Goal: Complete application form

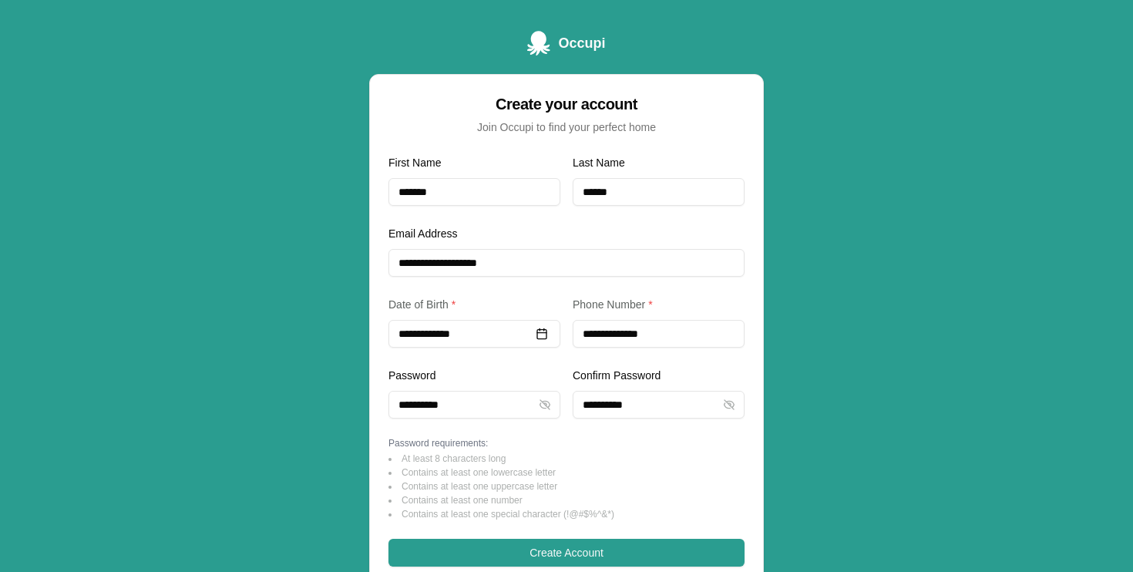
scroll to position [55, 0]
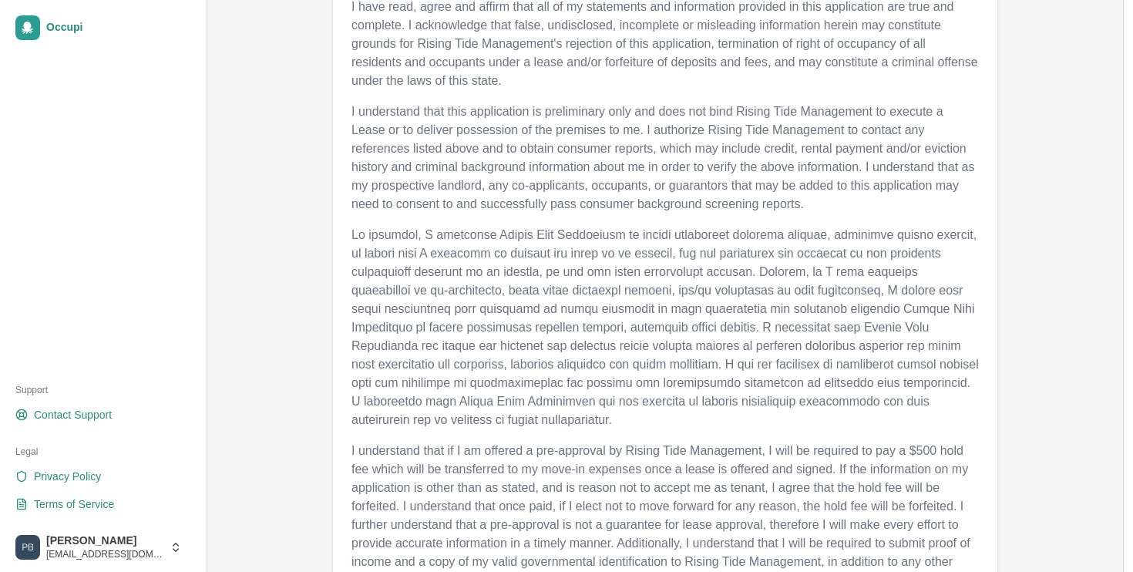
scroll to position [822, 0]
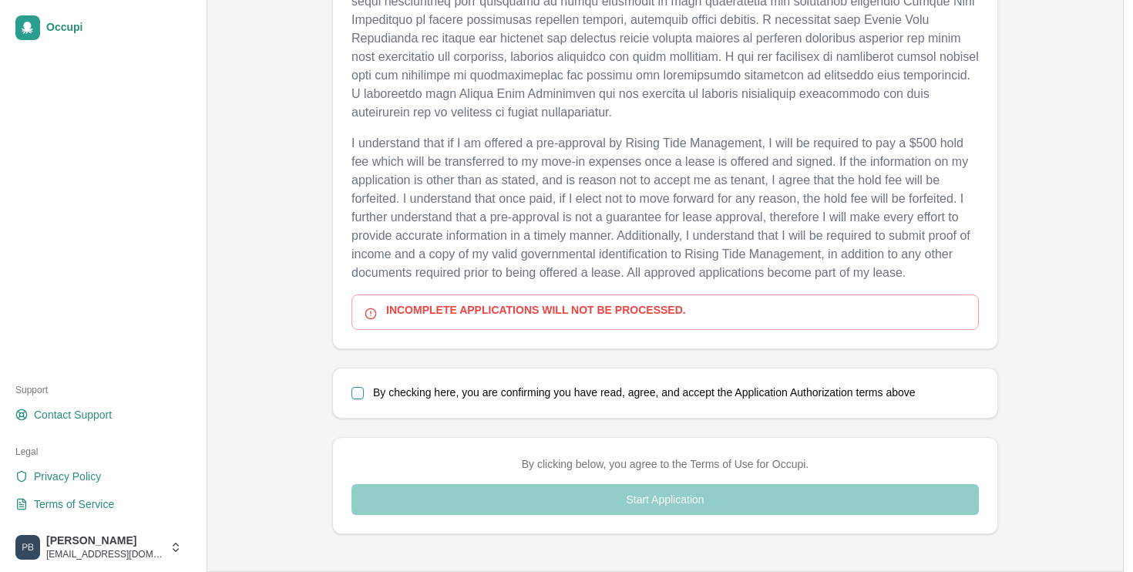
click at [514, 384] on div "By checking here, you are confirming you have read, agree, and accept the Appli…" at bounding box center [665, 392] width 664 height 49
click at [358, 391] on button "By checking here, you are confirming you have read, agree, and accept the Appli…" at bounding box center [358, 393] width 12 height 12
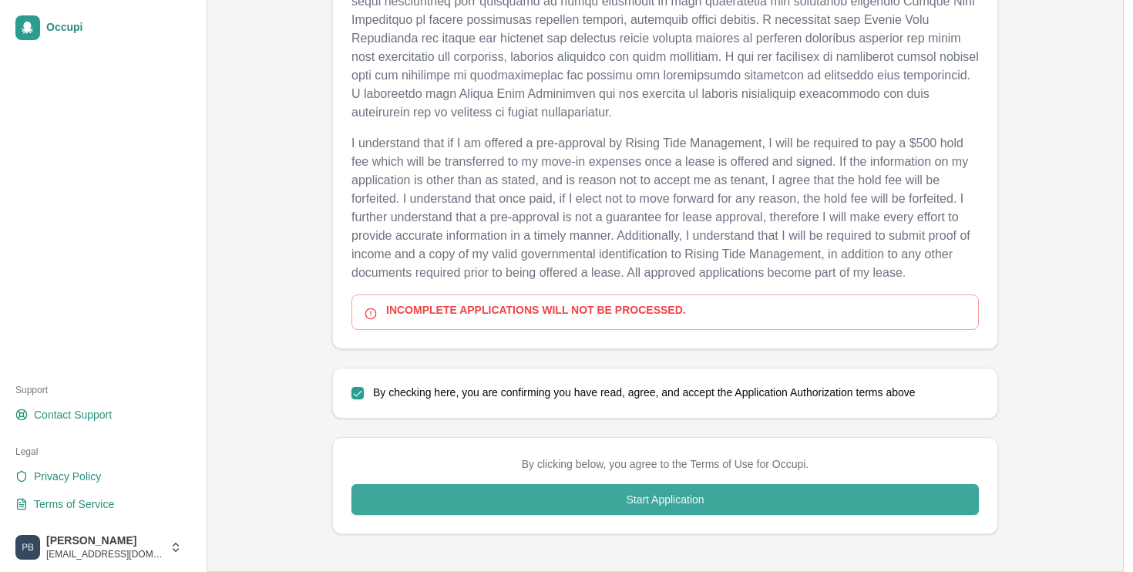
click at [449, 499] on button "Start Application" at bounding box center [665, 499] width 627 height 31
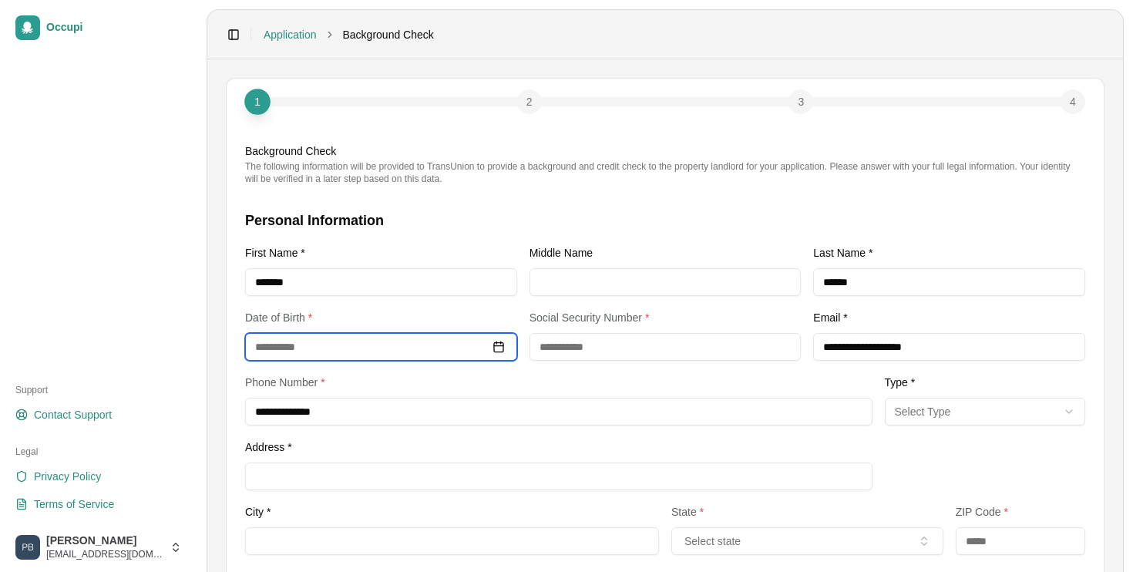
click at [387, 344] on input at bounding box center [381, 347] width 272 height 28
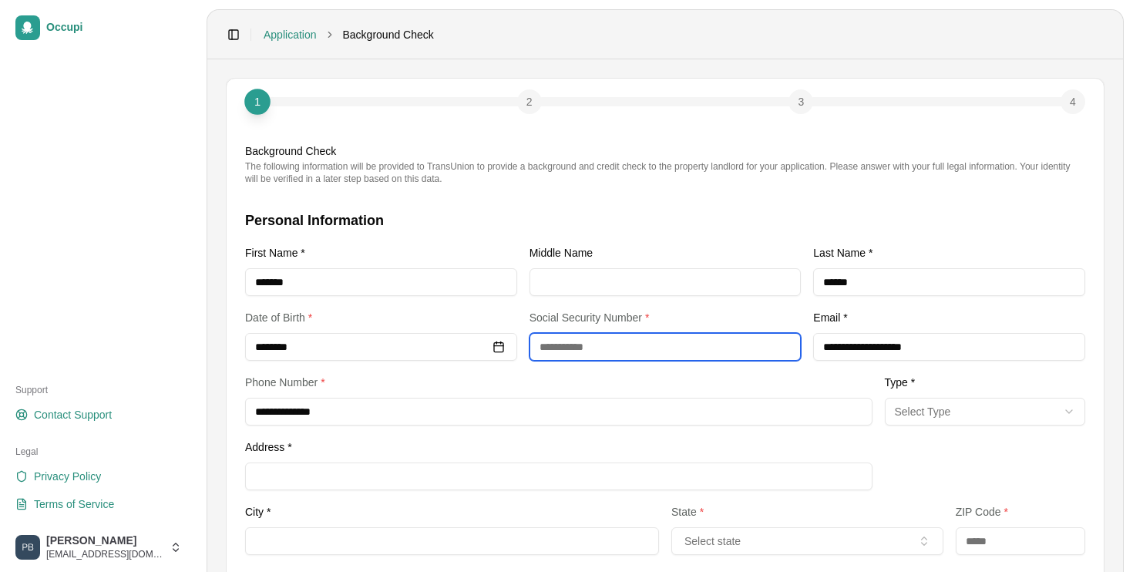
type input "**********"
click at [618, 352] on input "text" at bounding box center [666, 347] width 272 height 28
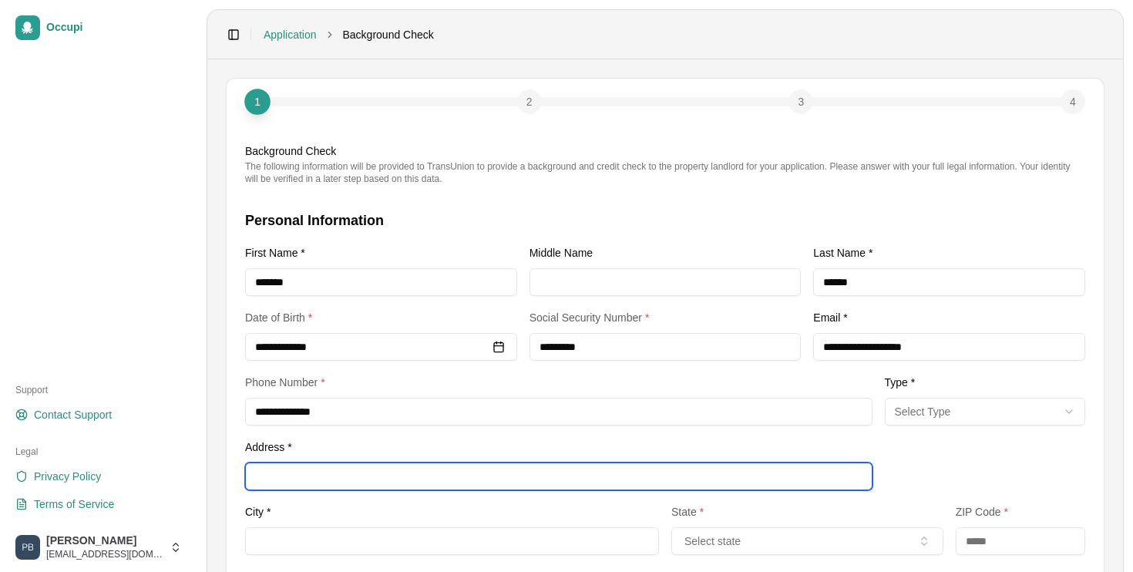
type input "**********"
click at [606, 466] on input "Address *" at bounding box center [558, 477] width 627 height 28
type input "**********"
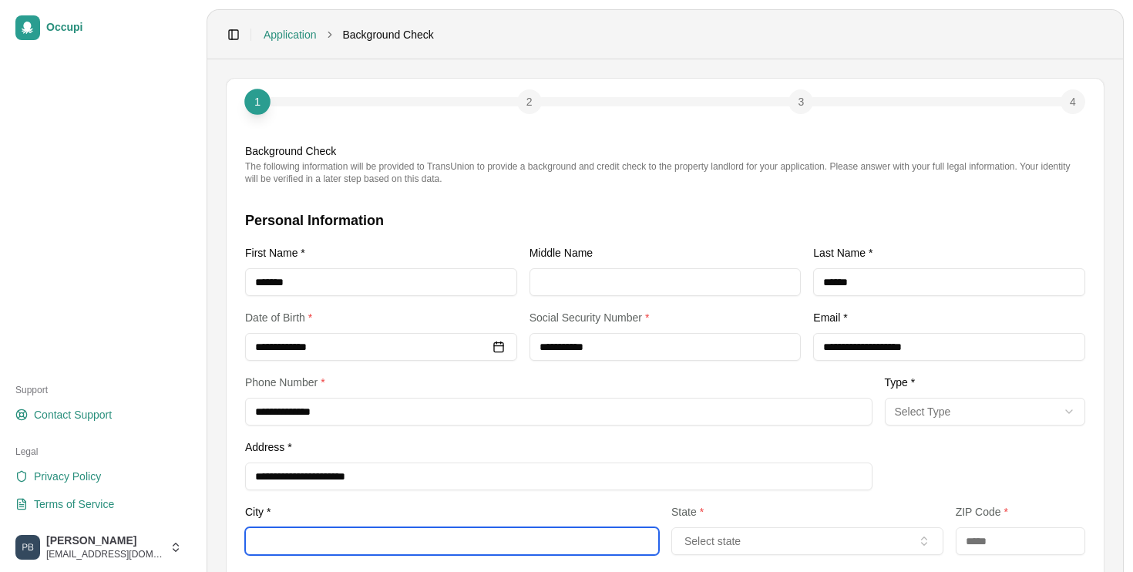
type input "**********"
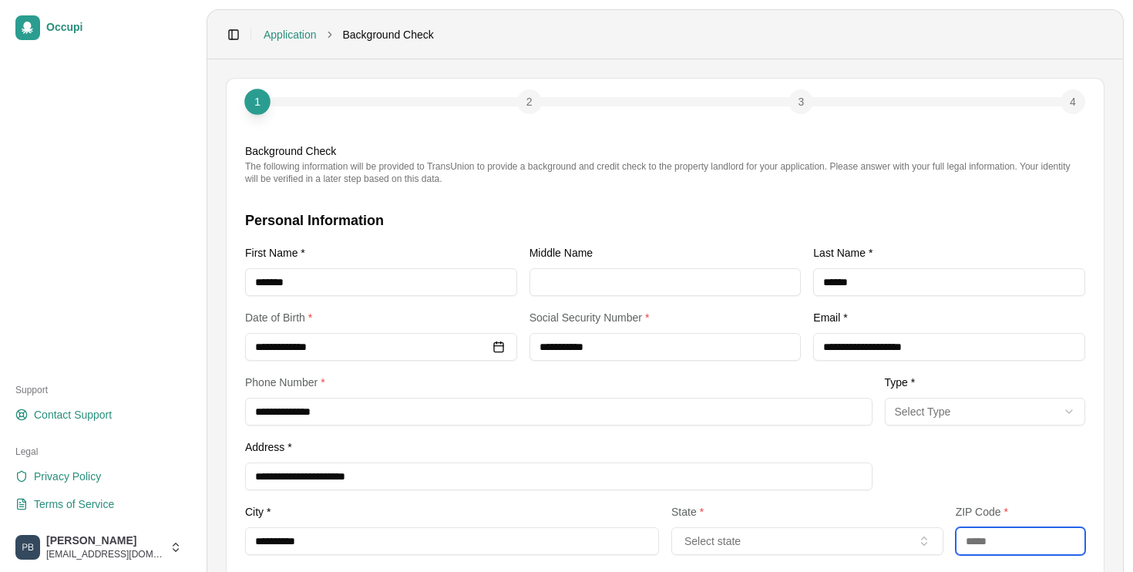
type input "*****"
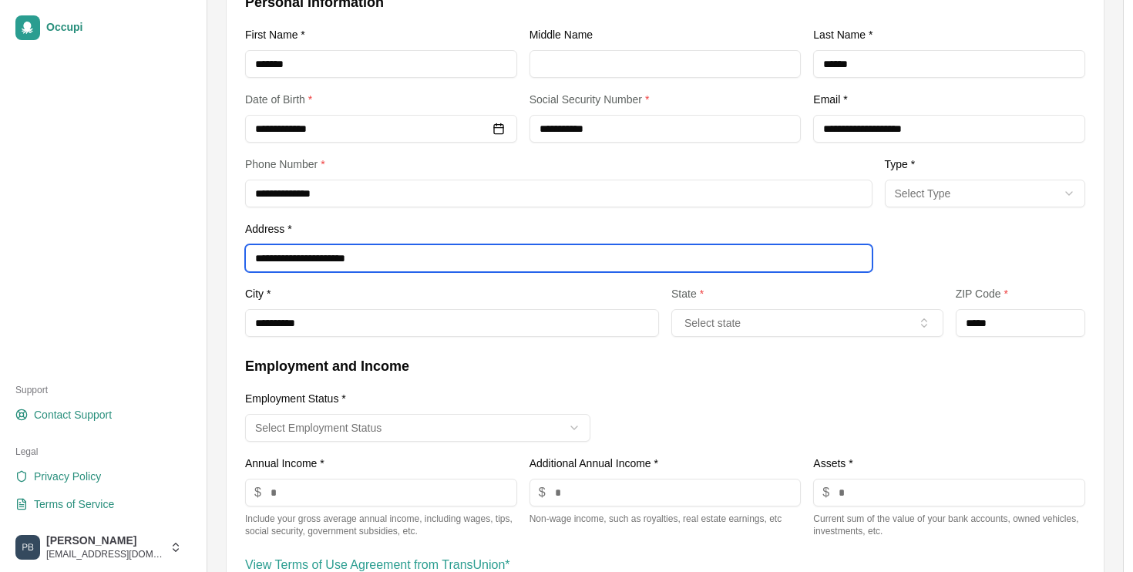
scroll to position [342, 0]
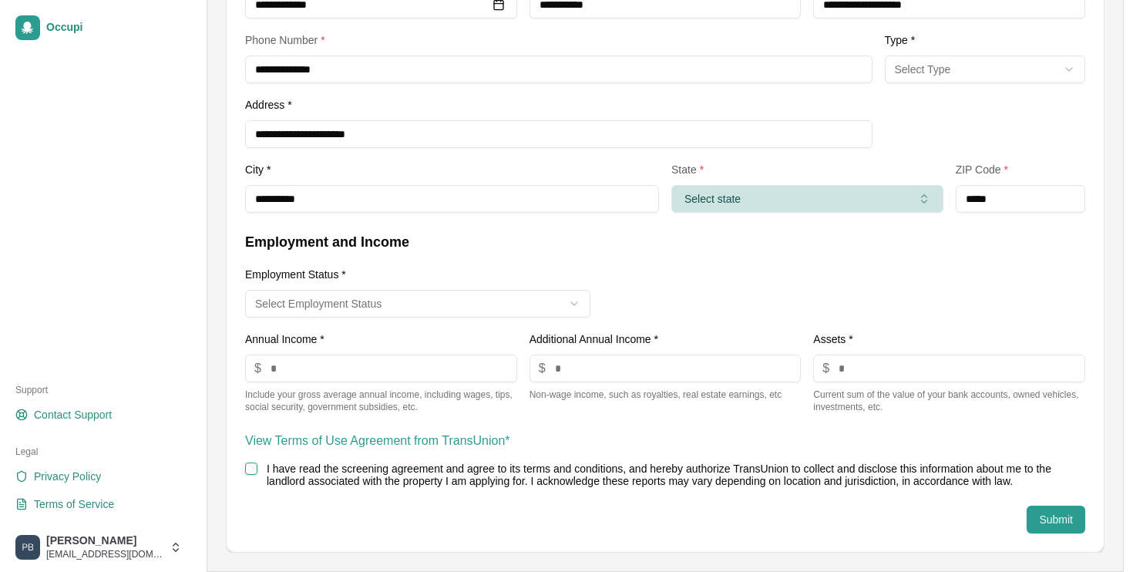
click at [778, 197] on button "Select state" at bounding box center [807, 199] width 272 height 28
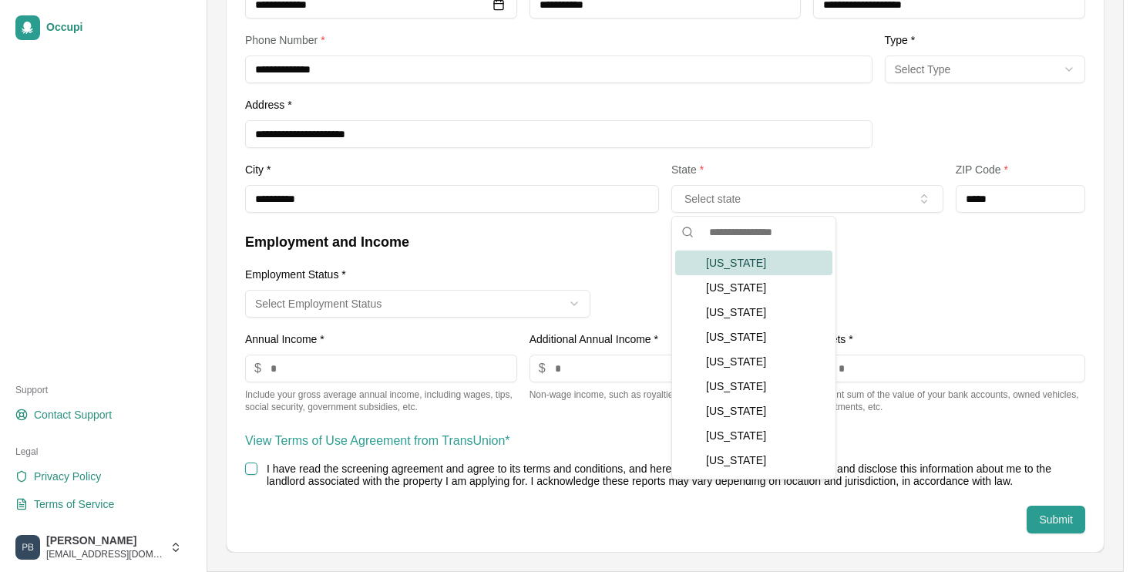
click at [770, 262] on div "Alabama" at bounding box center [753, 263] width 157 height 25
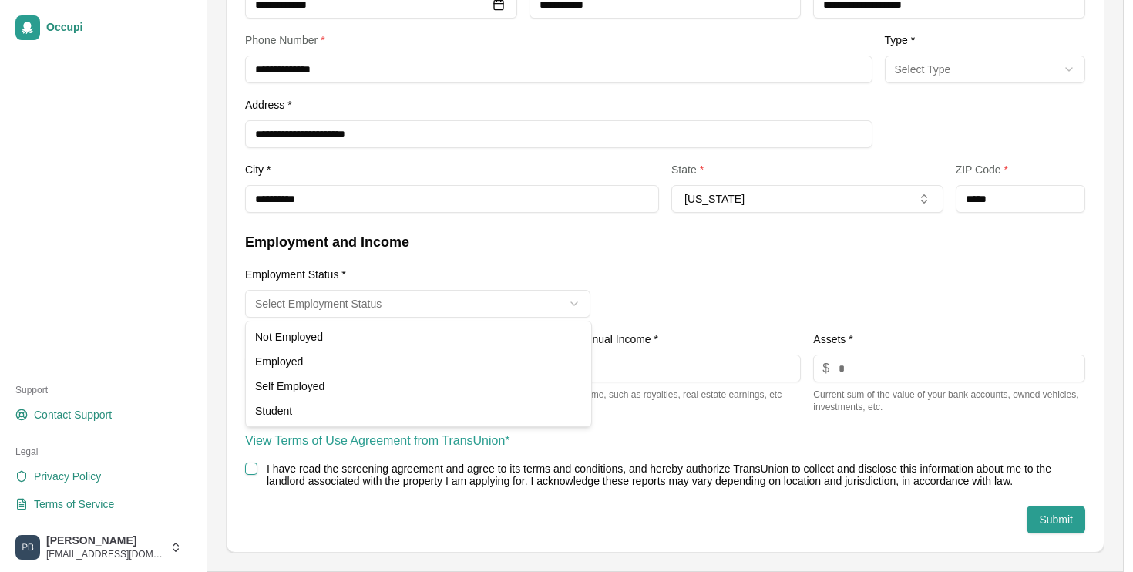
select select "********"
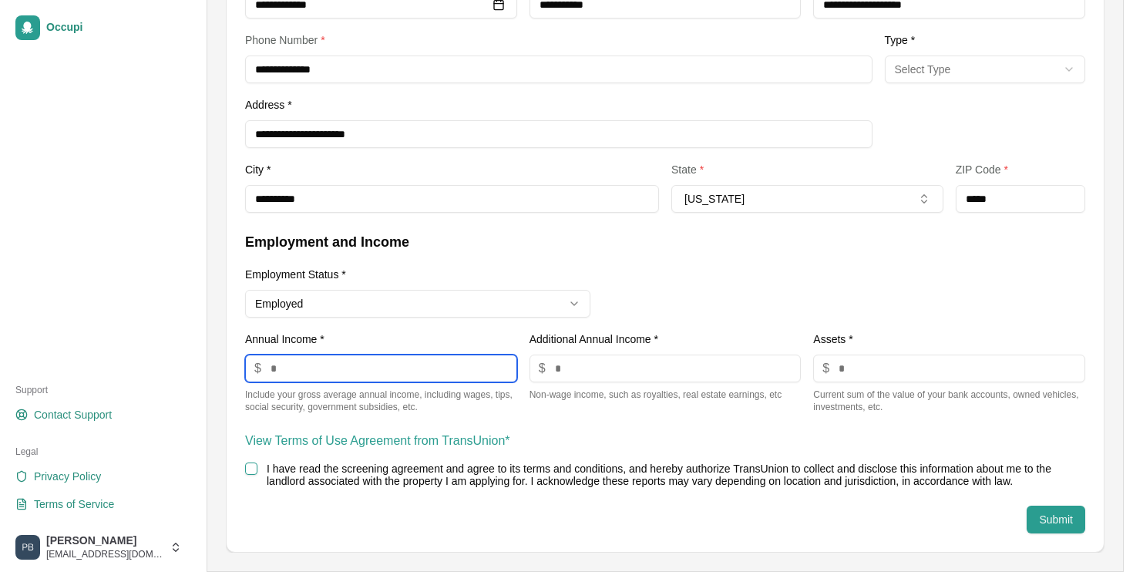
click at [356, 375] on input "number" at bounding box center [381, 369] width 272 height 28
type input "*****"
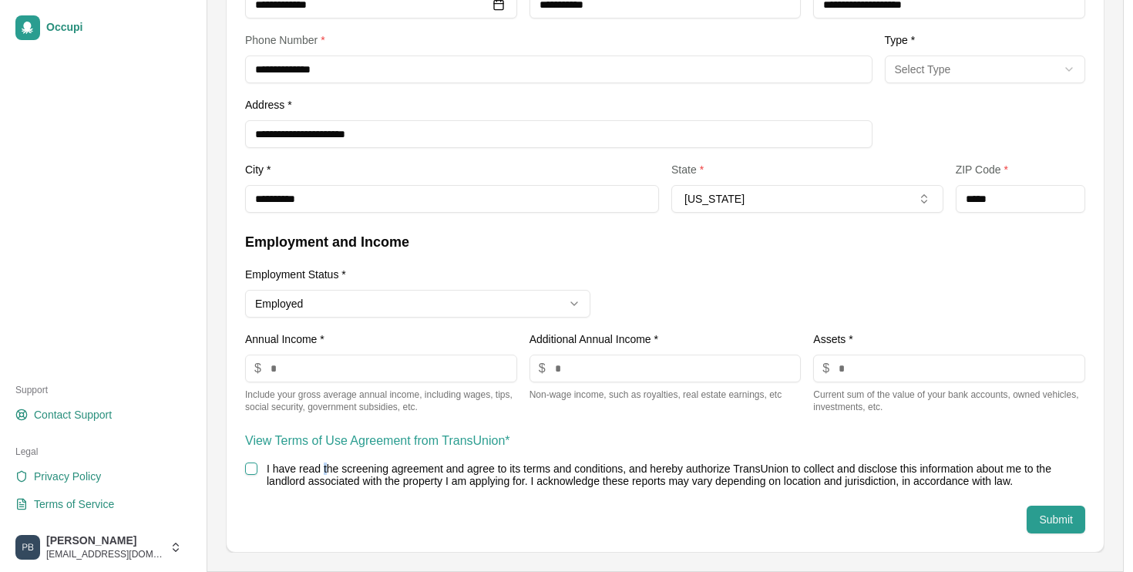
click at [325, 469] on label "I have read the screening agreement and agree to its terms and conditions, and …" at bounding box center [659, 475] width 785 height 25
click at [254, 469] on button "I have read the screening agreement and agree to its terms and conditions, and …" at bounding box center [251, 469] width 12 height 12
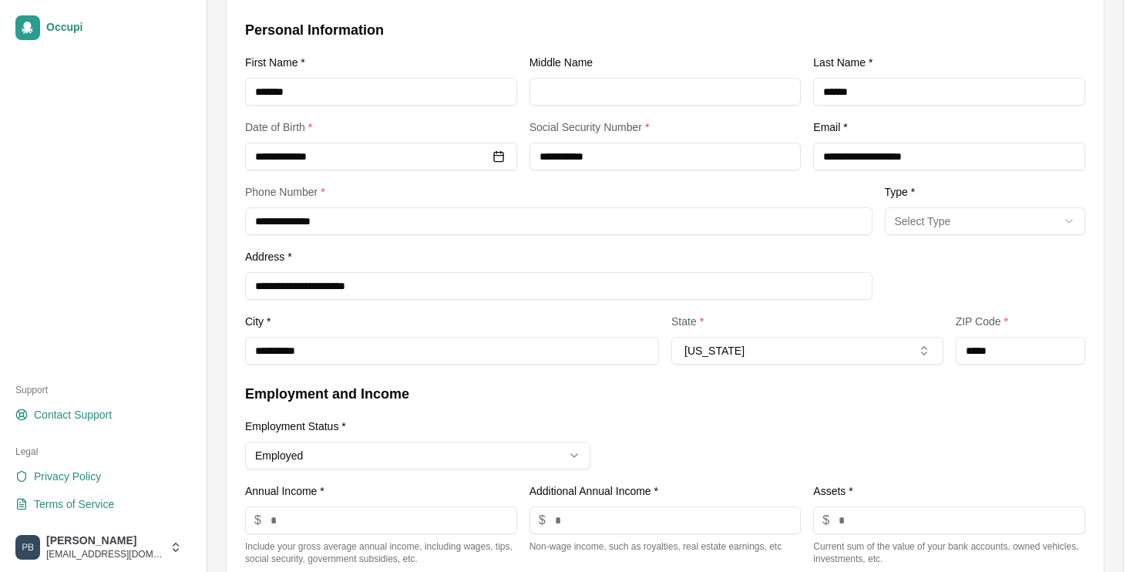
scroll to position [29, 0]
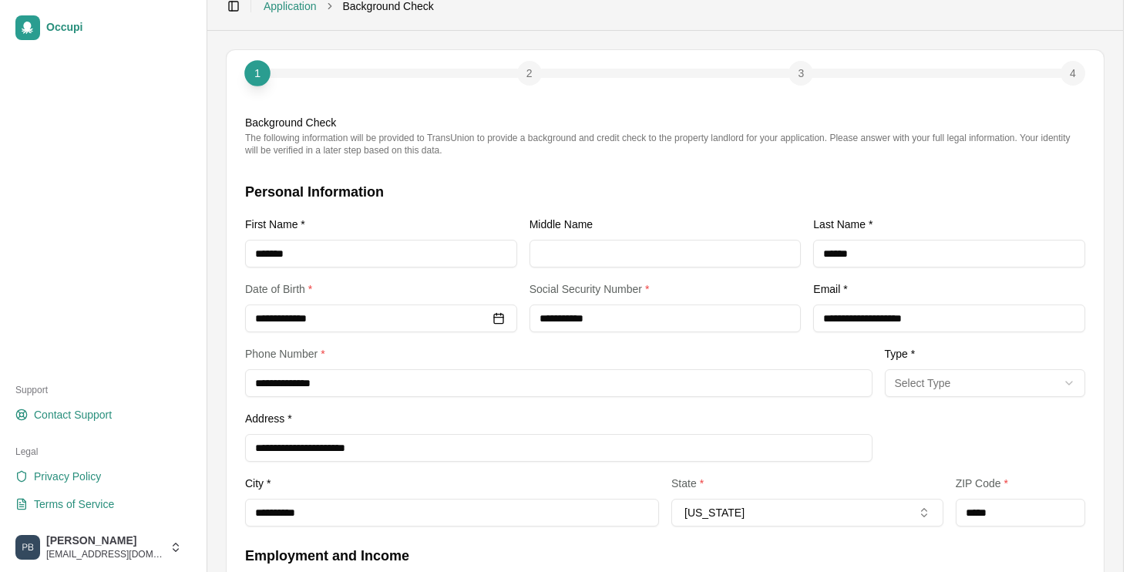
click at [974, 381] on html "**********" at bounding box center [566, 257] width 1133 height 572
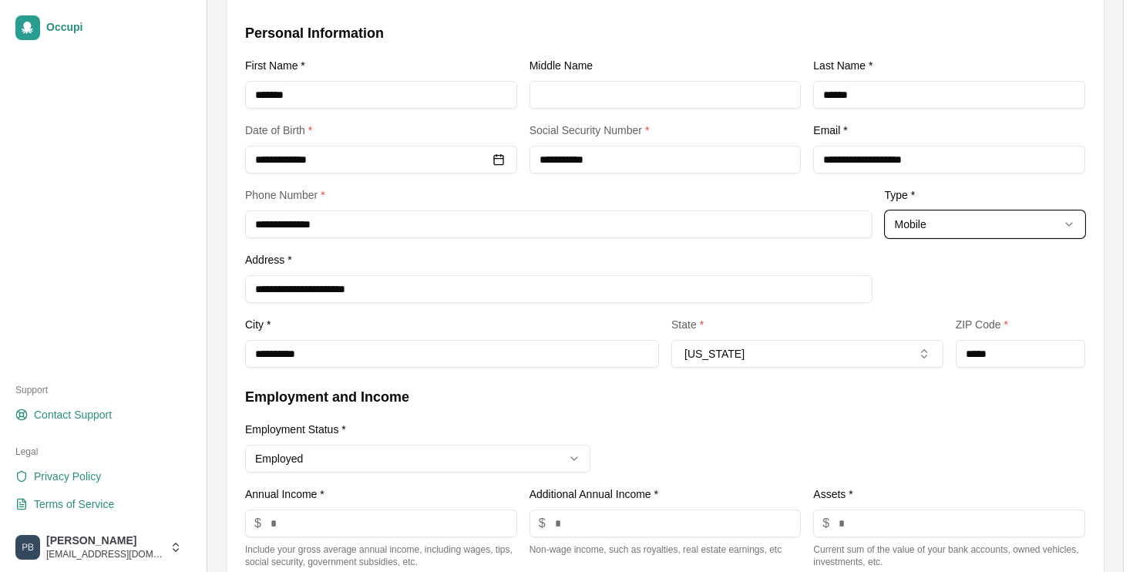
scroll to position [342, 0]
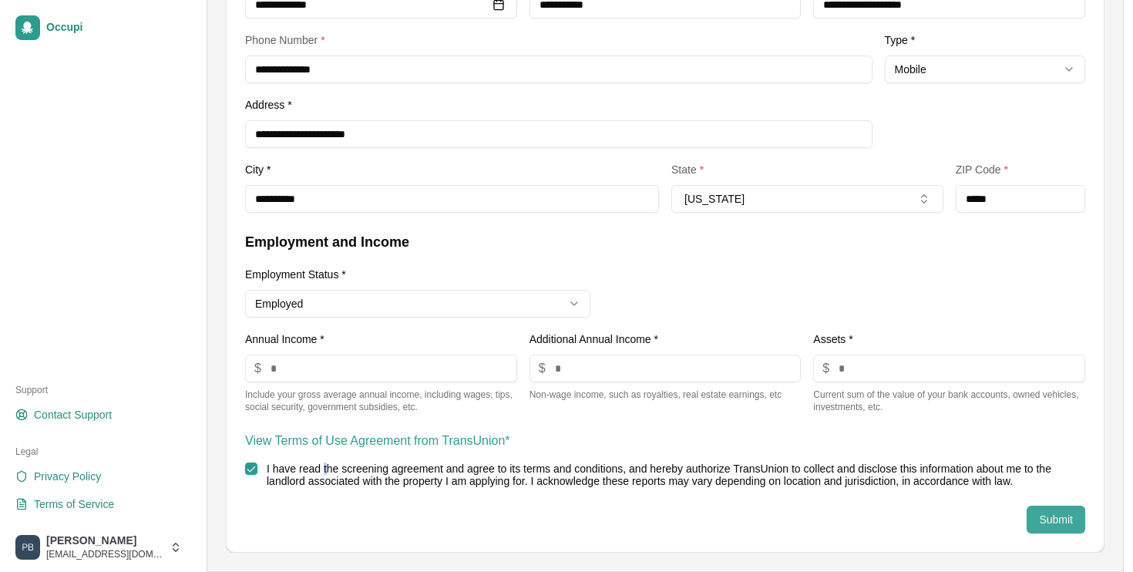
click at [1042, 512] on button "Submit" at bounding box center [1056, 520] width 59 height 28
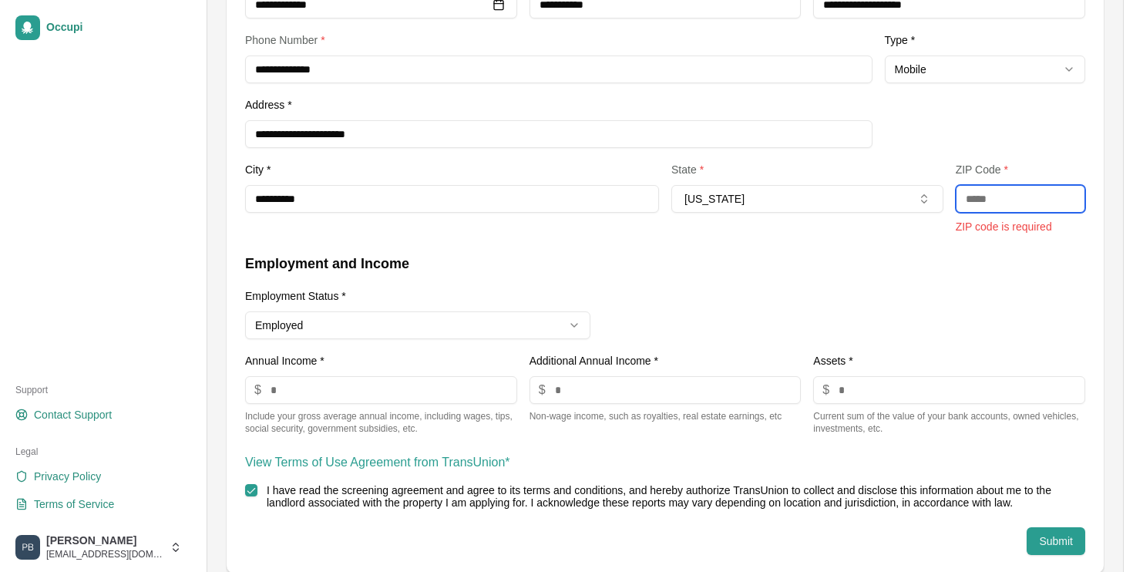
click at [1006, 206] on input "text" at bounding box center [1021, 199] width 130 height 28
type input "*****"
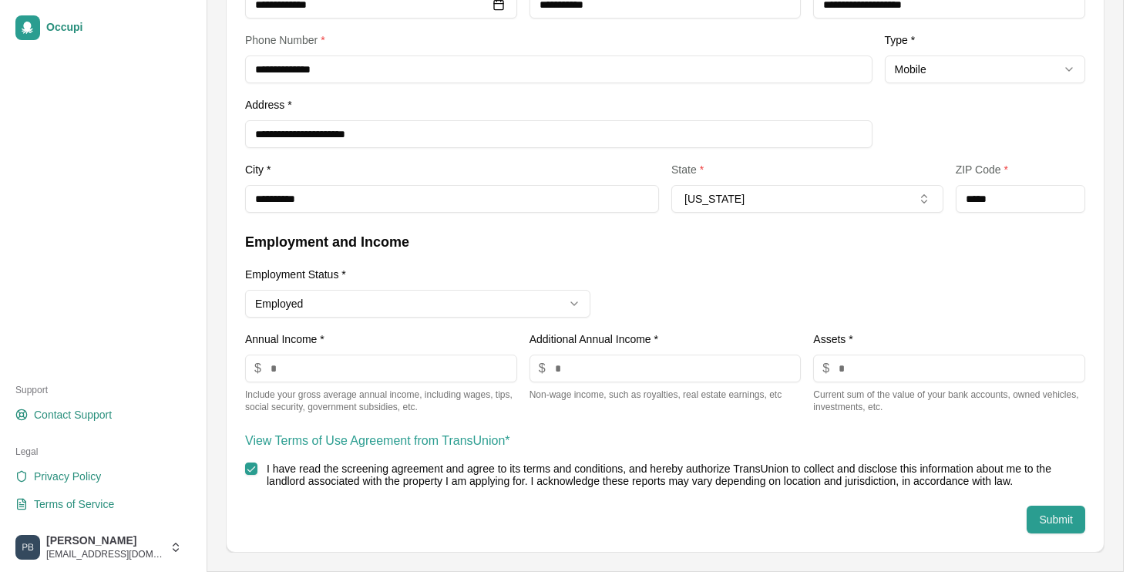
click at [898, 290] on div "**********" at bounding box center [665, 322] width 840 height 182
click at [1065, 518] on button "Submit" at bounding box center [1056, 520] width 59 height 28
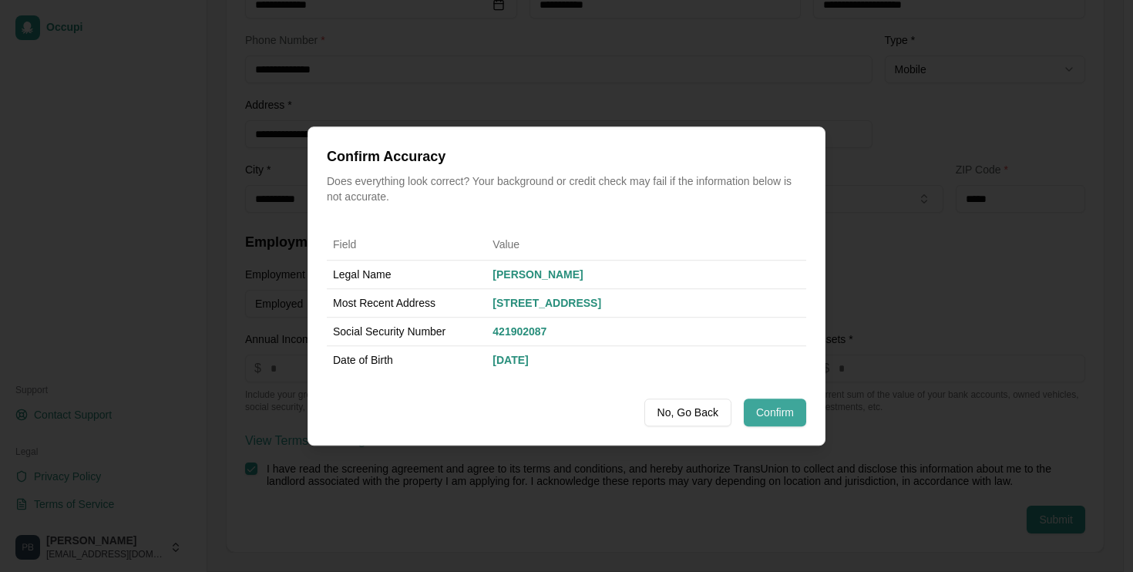
click at [774, 412] on button "Confirm" at bounding box center [775, 413] width 62 height 28
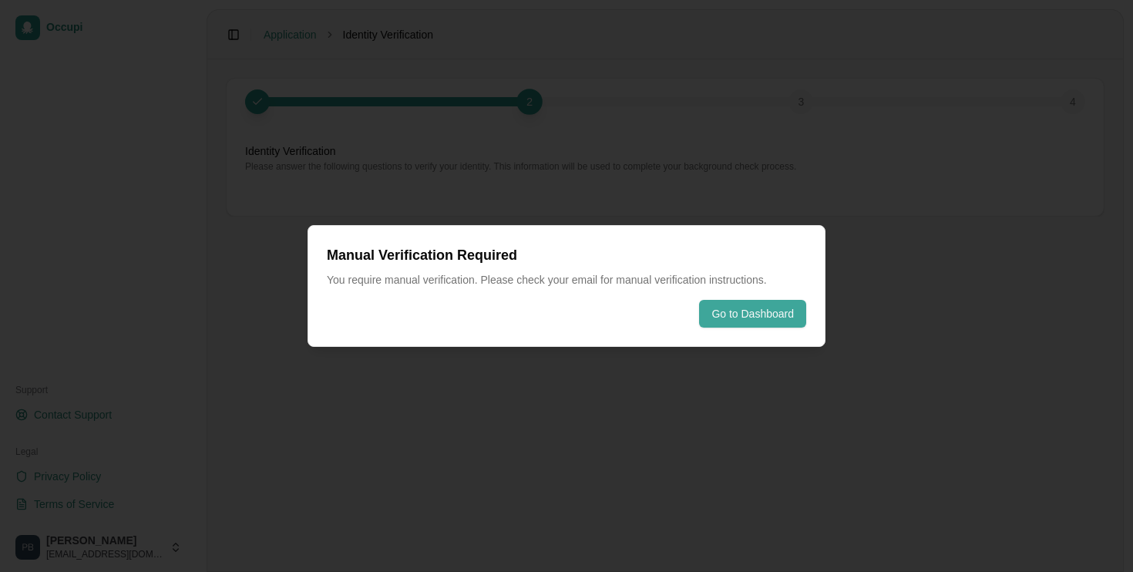
click at [731, 312] on button "Go to Dashboard" at bounding box center [752, 314] width 107 height 28
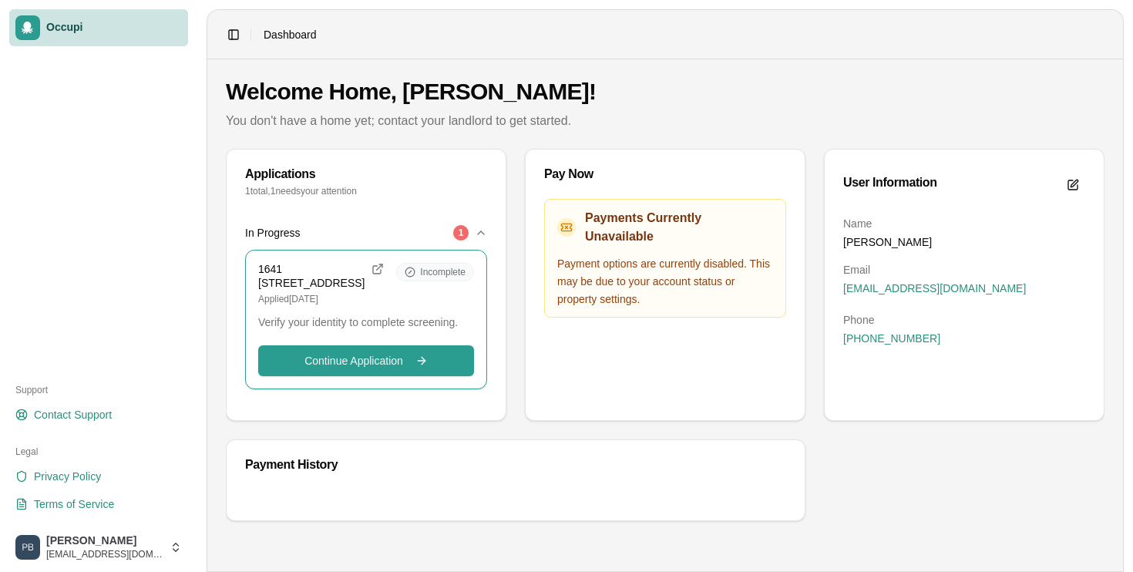
click at [461, 234] on div "1" at bounding box center [460, 232] width 15 height 15
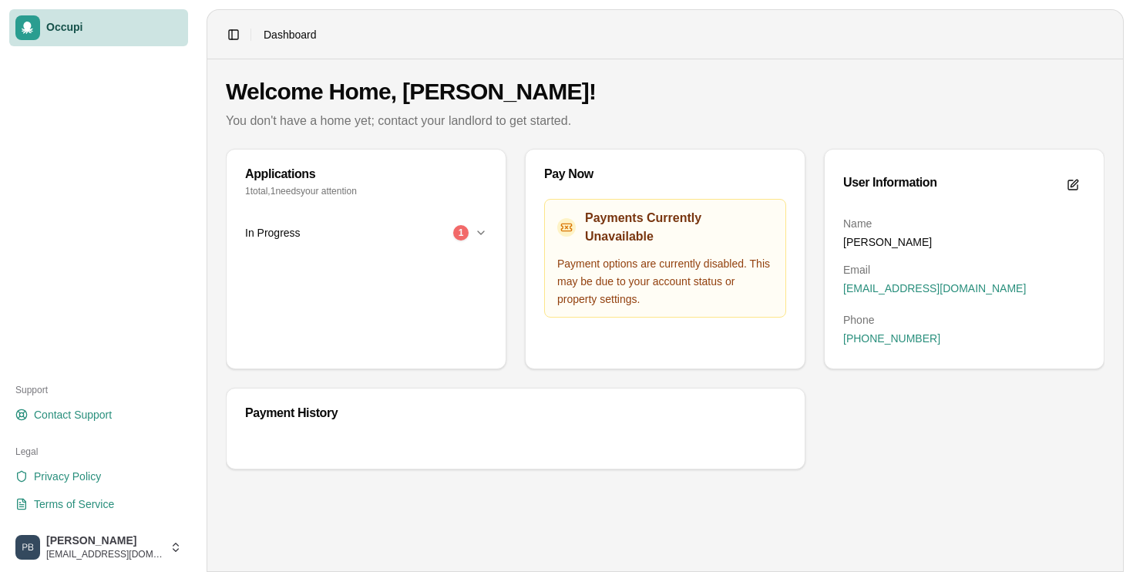
click at [461, 234] on div "1" at bounding box center [460, 232] width 15 height 15
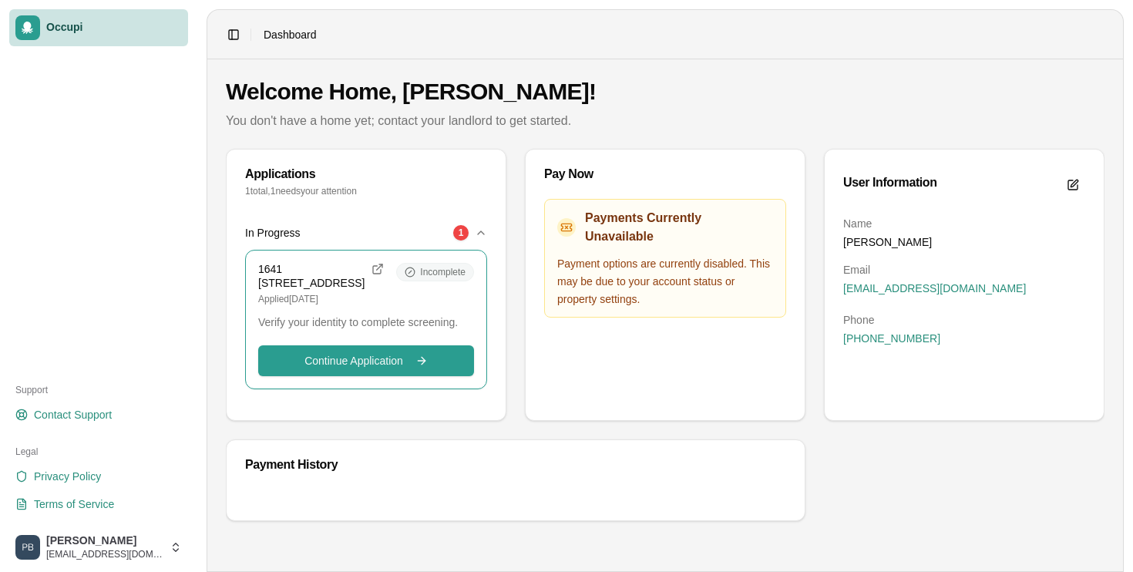
click at [414, 272] on icon at bounding box center [410, 272] width 11 height 11
click at [478, 227] on icon "button" at bounding box center [481, 233] width 12 height 12
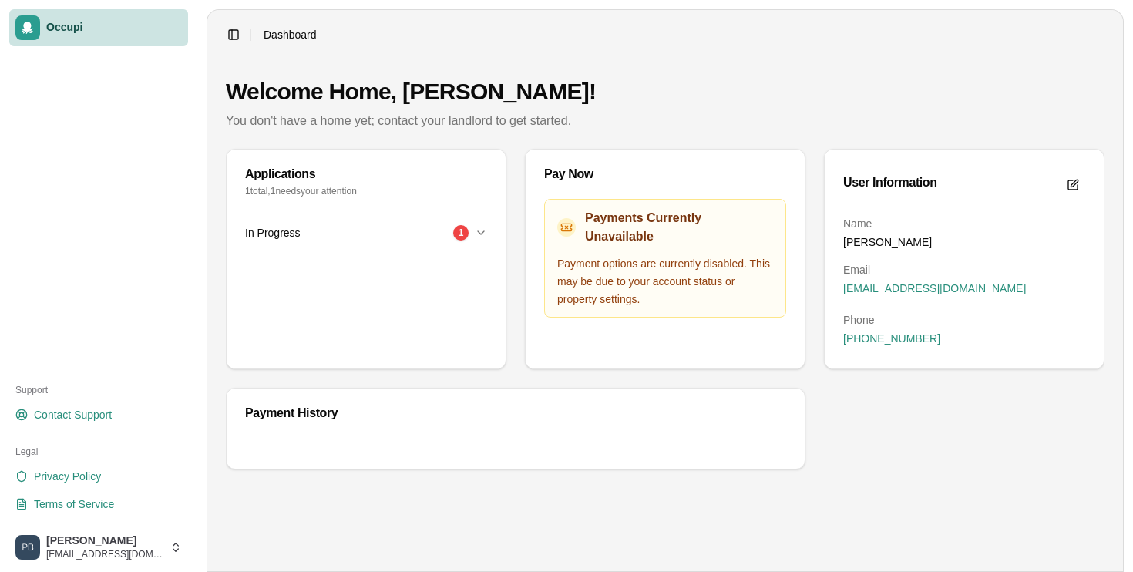
click at [478, 227] on icon "button" at bounding box center [481, 233] width 12 height 12
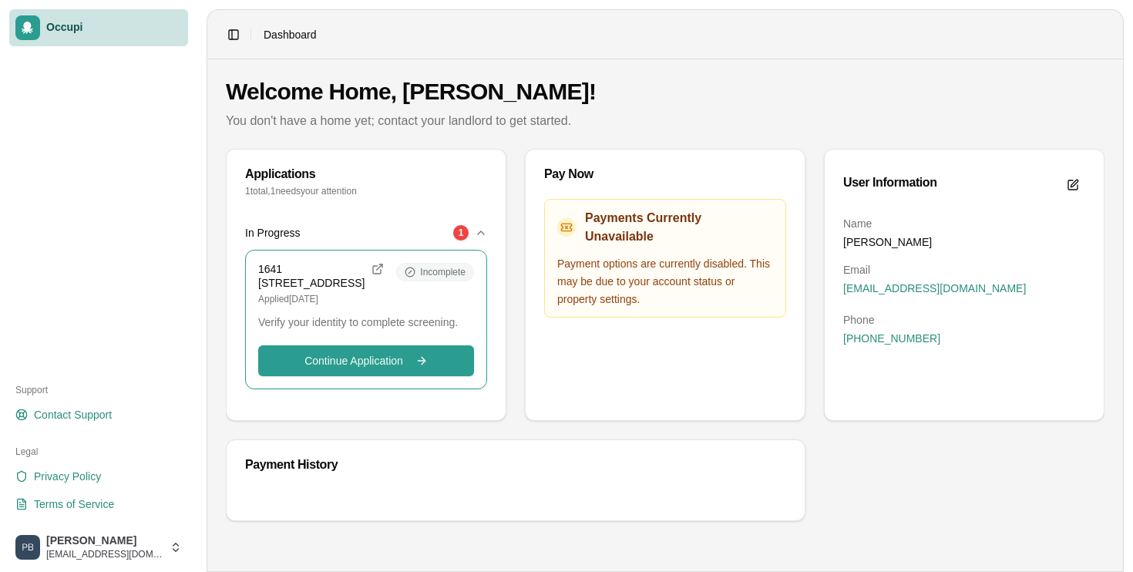
click at [436, 274] on span "Incomplete" at bounding box center [442, 272] width 45 height 12
click at [469, 233] on div "In Progress 1" at bounding box center [360, 232] width 230 height 15
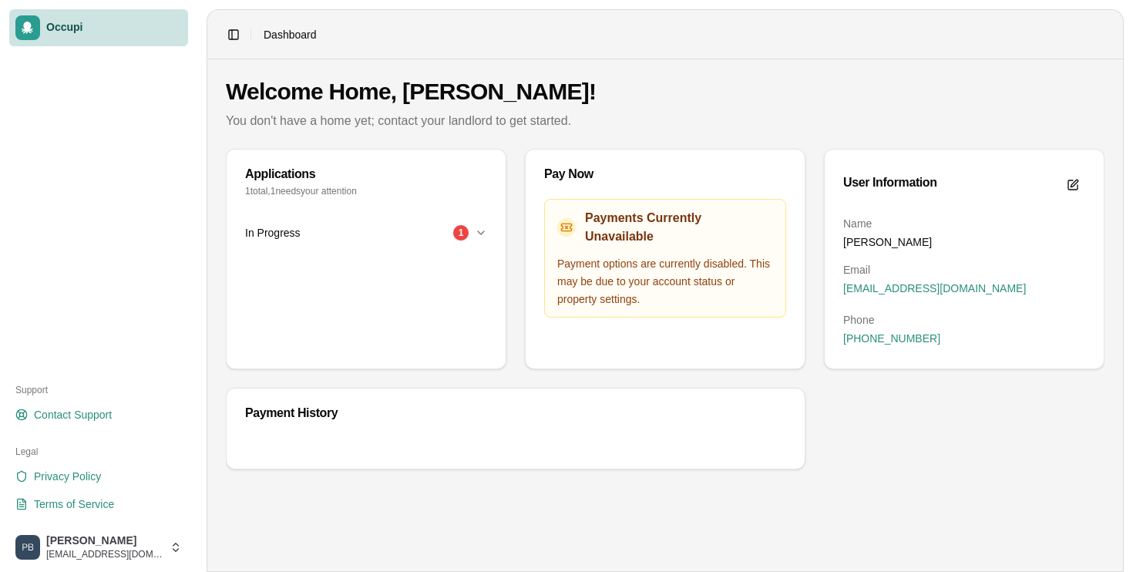
click at [469, 233] on div "In Progress 1" at bounding box center [360, 232] width 230 height 15
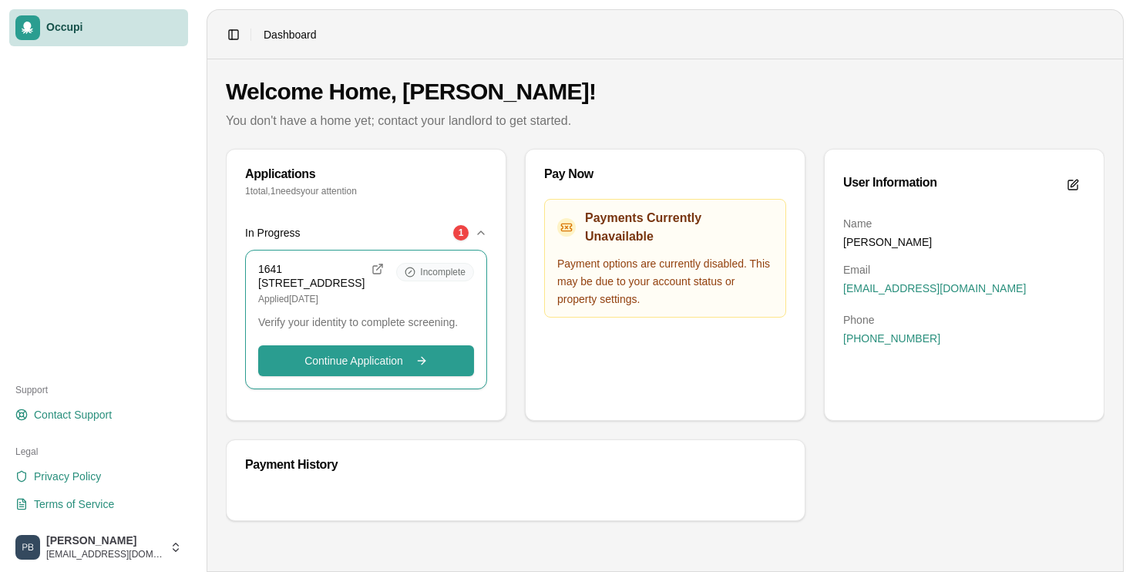
click at [429, 471] on div "Payment History" at bounding box center [515, 465] width 541 height 12
click at [308, 471] on div "Payment History" at bounding box center [515, 465] width 541 height 12
click at [298, 471] on div "Payment History" at bounding box center [515, 465] width 541 height 12
click at [365, 489] on div "Payment History" at bounding box center [516, 464] width 578 height 49
click at [463, 267] on span "Incomplete" at bounding box center [442, 272] width 45 height 12
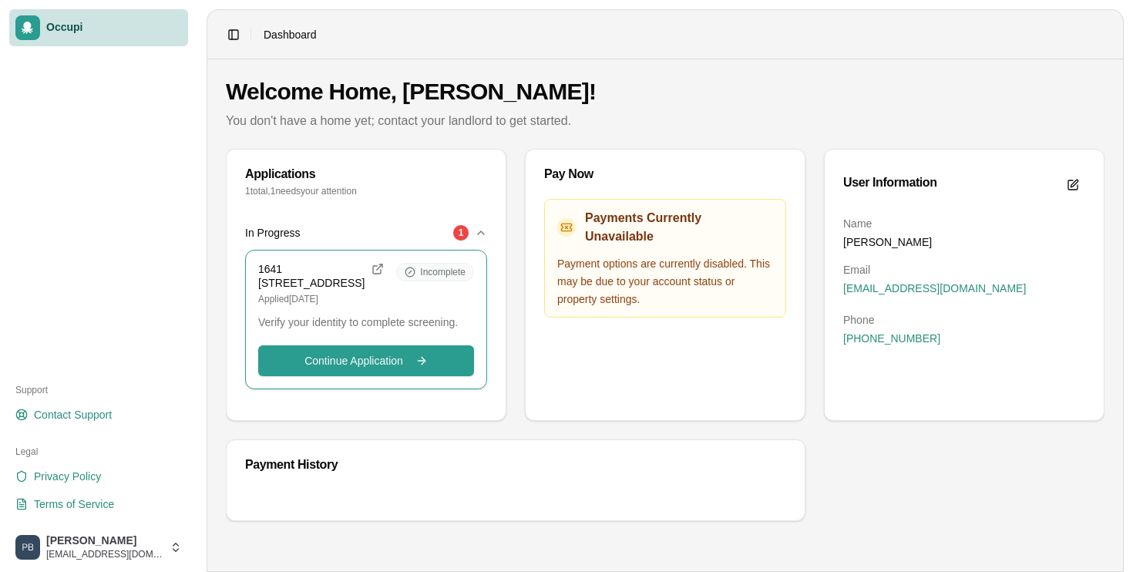
click at [479, 240] on button "In Progress 1" at bounding box center [366, 233] width 242 height 34
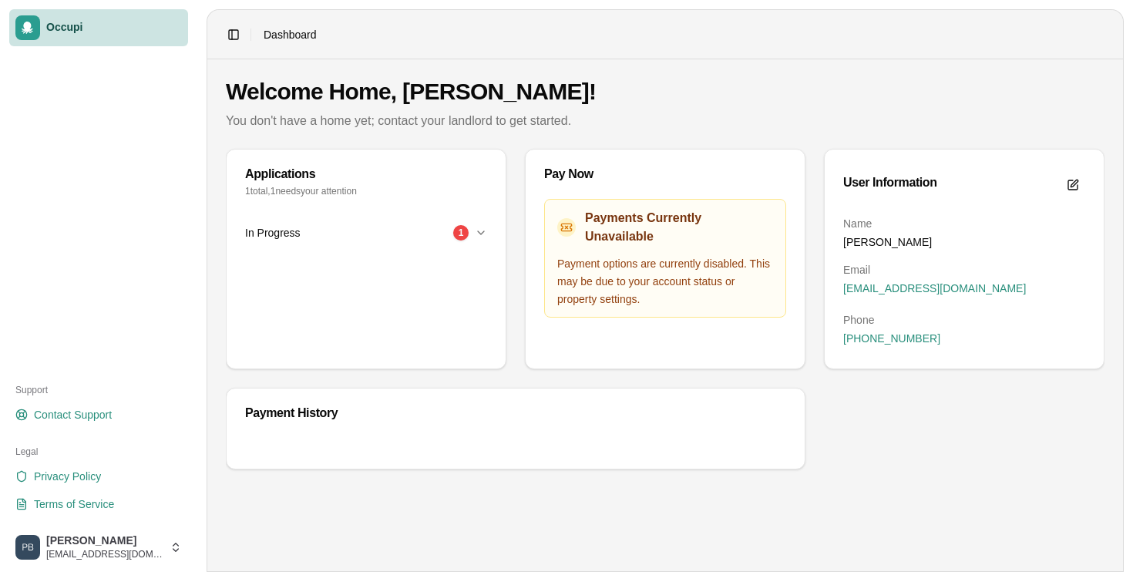
click at [479, 241] on button "In Progress 1" at bounding box center [366, 233] width 242 height 34
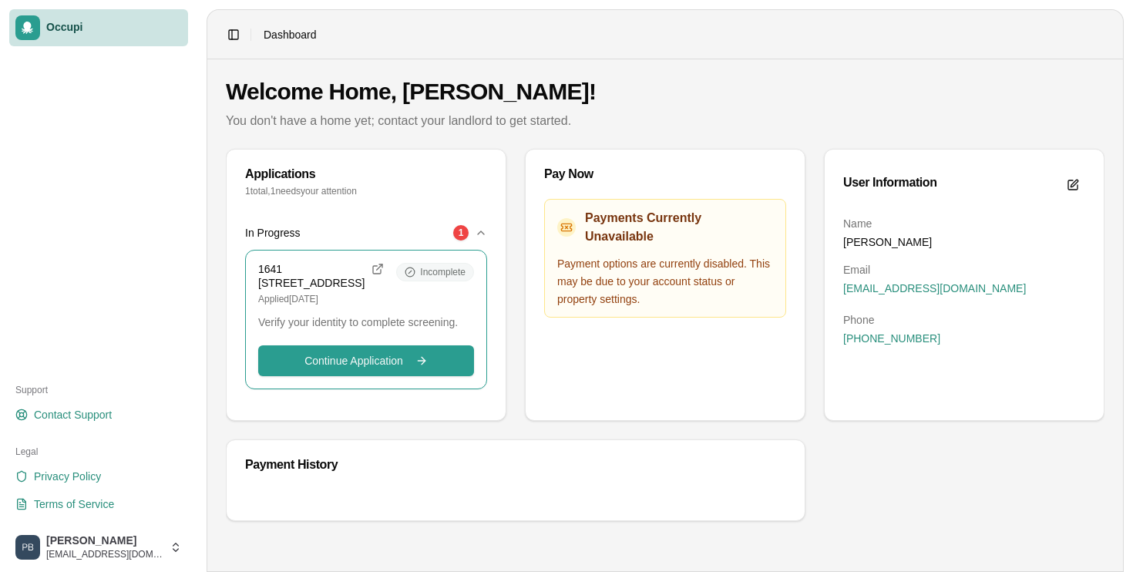
click at [435, 274] on span "Incomplete" at bounding box center [442, 272] width 45 height 12
click at [352, 352] on div "Continue Application Continue" at bounding box center [366, 357] width 216 height 37
click at [457, 227] on div "1" at bounding box center [460, 232] width 15 height 15
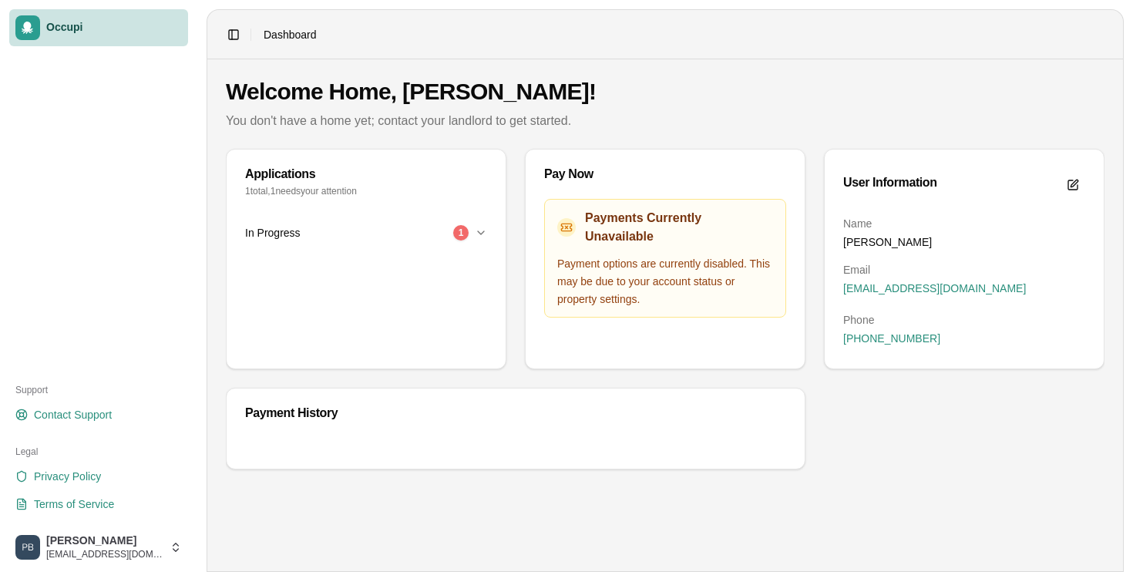
click at [457, 227] on div "1" at bounding box center [460, 232] width 15 height 15
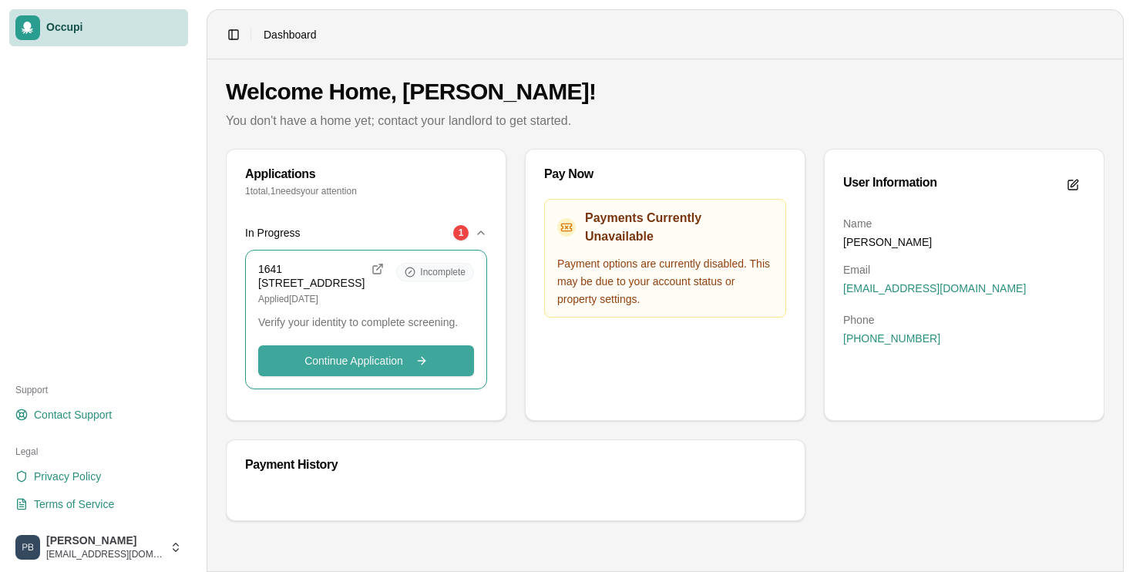
click at [380, 376] on button "Continue Application Continue" at bounding box center [366, 360] width 216 height 31
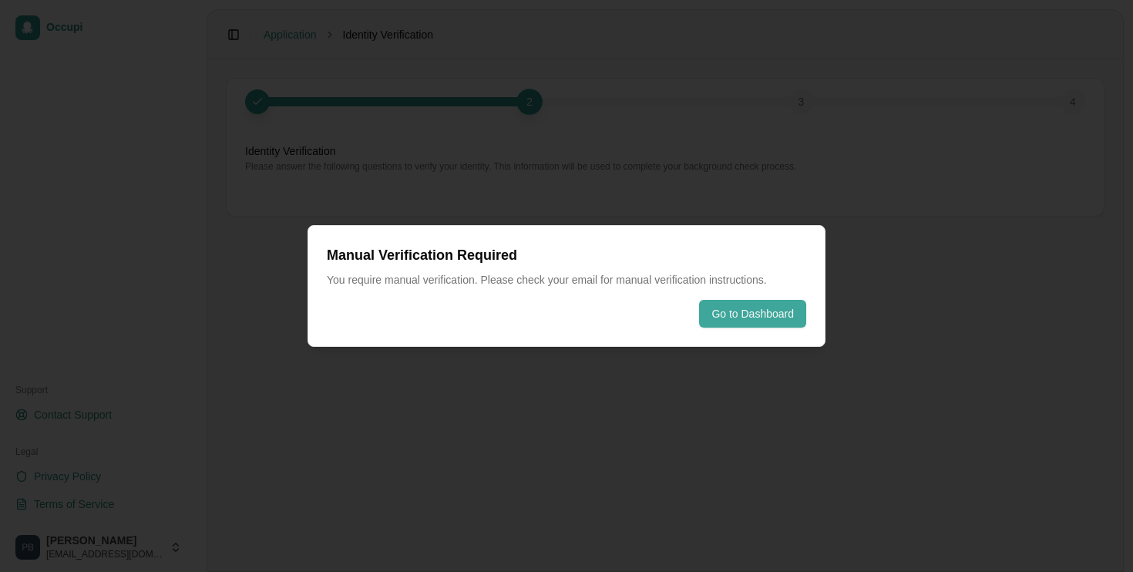
click at [736, 320] on button "Go to Dashboard" at bounding box center [752, 314] width 107 height 28
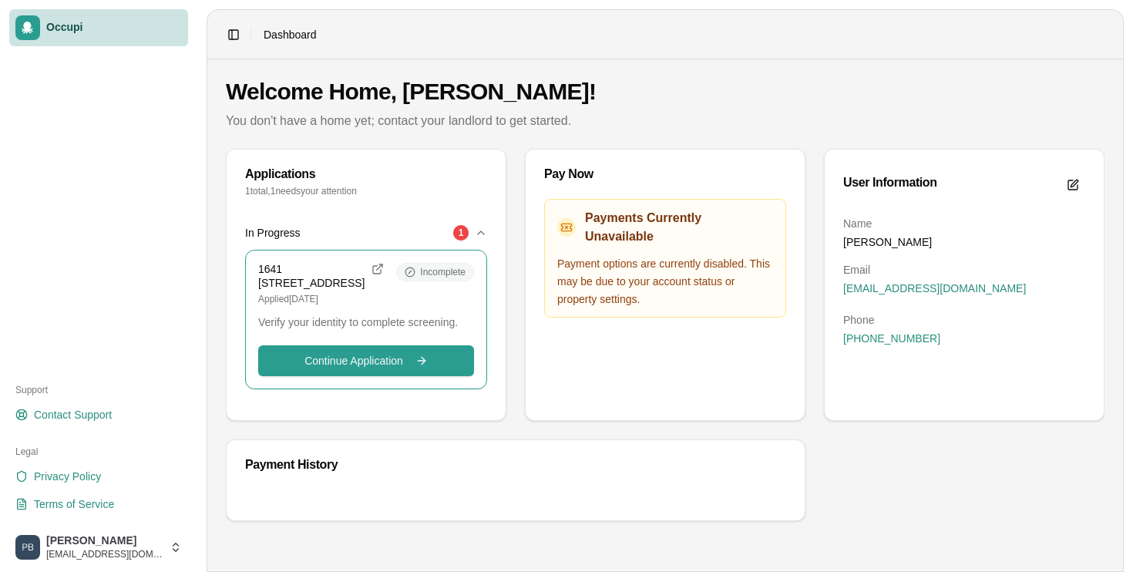
click at [418, 263] on div "Incomplete" at bounding box center [435, 272] width 78 height 19
click at [355, 363] on button "Continue Application Continue" at bounding box center [366, 360] width 216 height 31
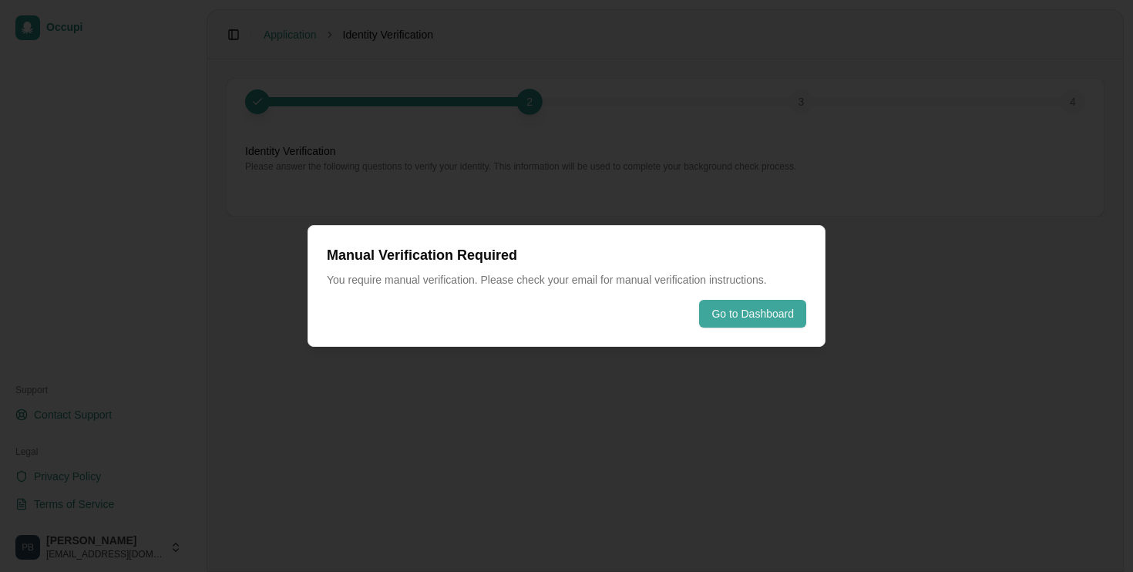
click at [756, 310] on button "Go to Dashboard" at bounding box center [752, 314] width 107 height 28
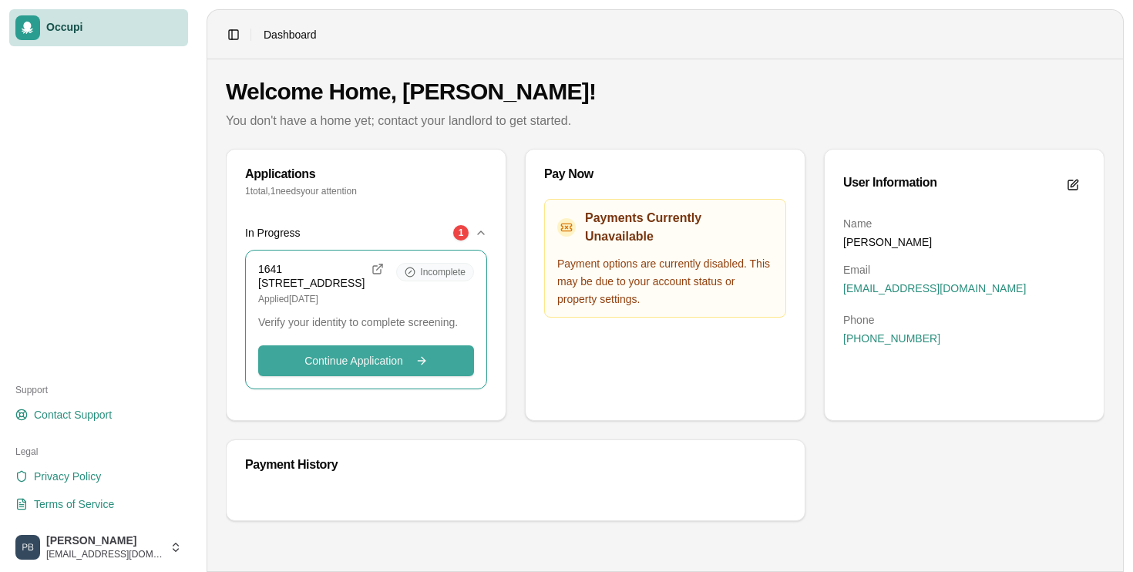
click at [374, 358] on button "Continue Application Continue" at bounding box center [366, 360] width 216 height 31
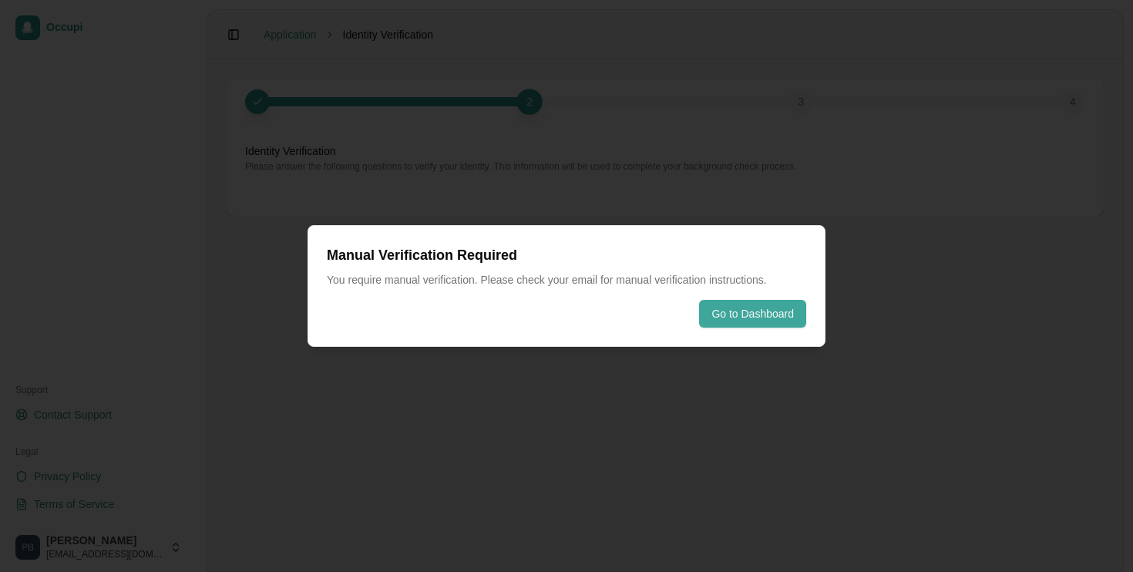
click at [753, 307] on button "Go to Dashboard" at bounding box center [752, 314] width 107 height 28
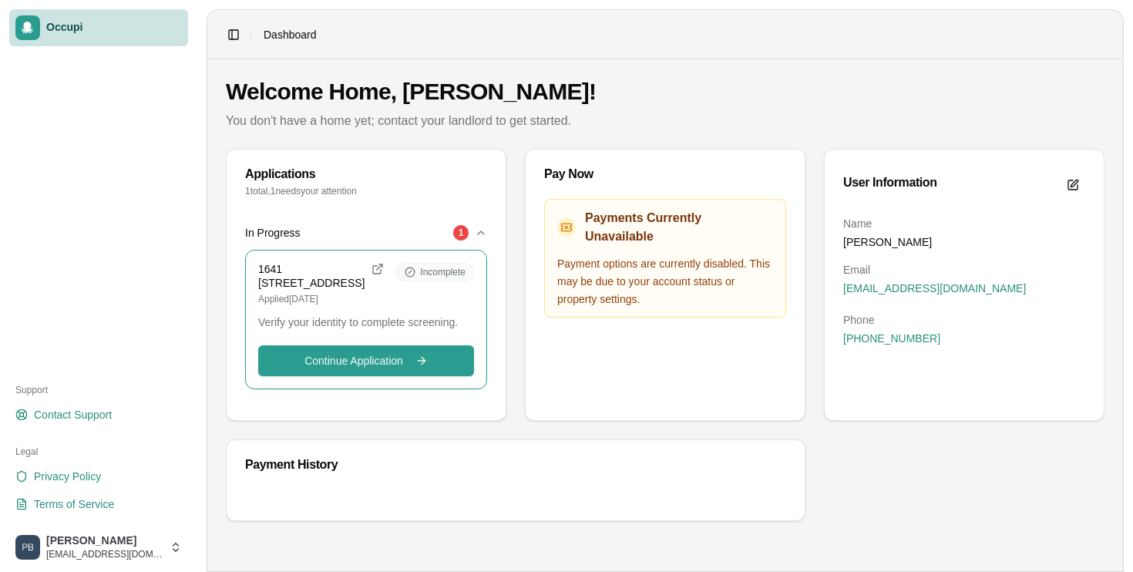
click at [452, 284] on div "[STREET_ADDRESS] Applied [DATE] Incomplete" at bounding box center [366, 284] width 216 height 42
click at [129, 420] on link "Contact Support" at bounding box center [98, 414] width 179 height 25
click at [61, 414] on span "Contact Support" at bounding box center [73, 414] width 78 height 15
